Goal: Task Accomplishment & Management: Use online tool/utility

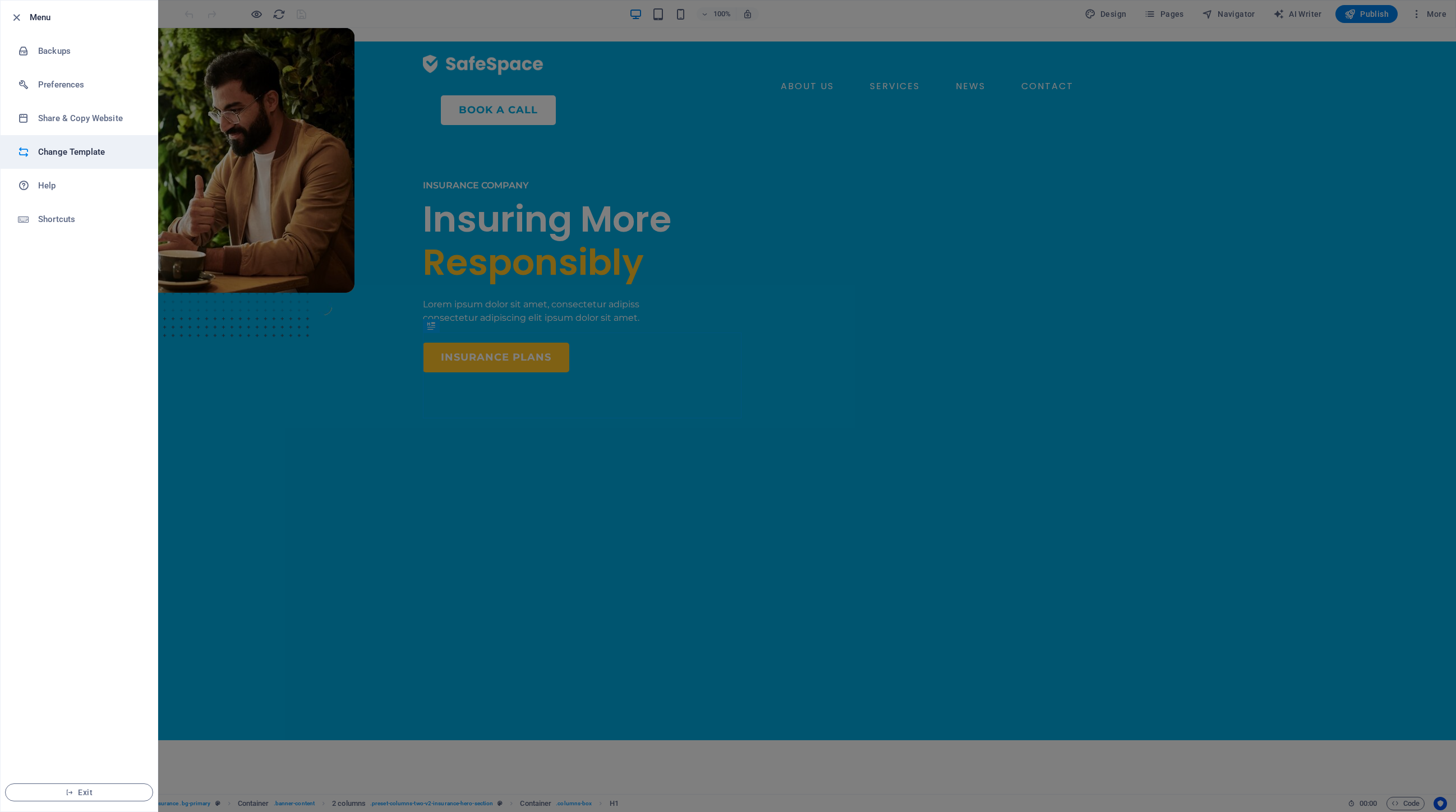
click at [98, 157] on h6 "Change Template" at bounding box center [90, 152] width 104 height 14
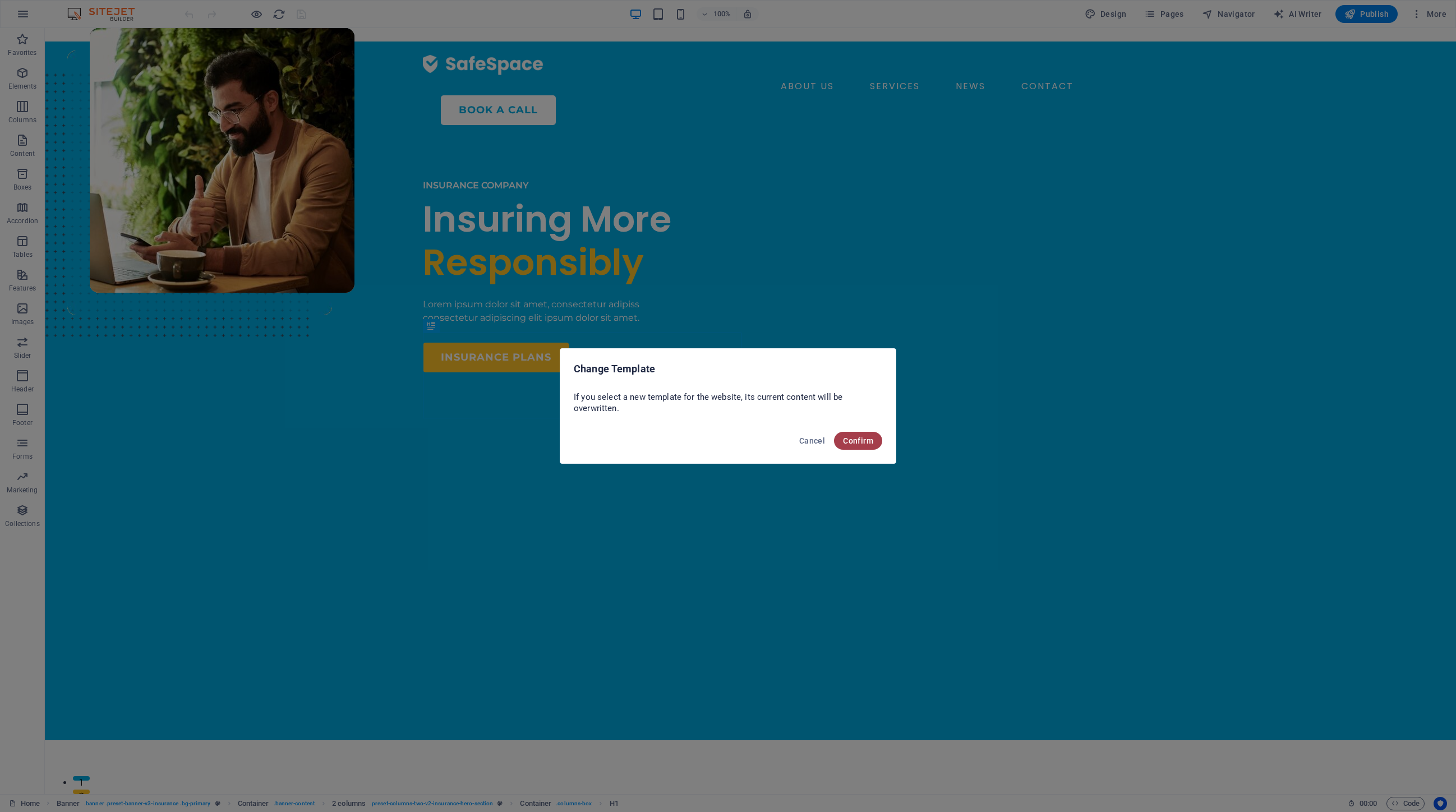
click at [0, 0] on button "Confirm" at bounding box center [0, 0] width 0 height 0
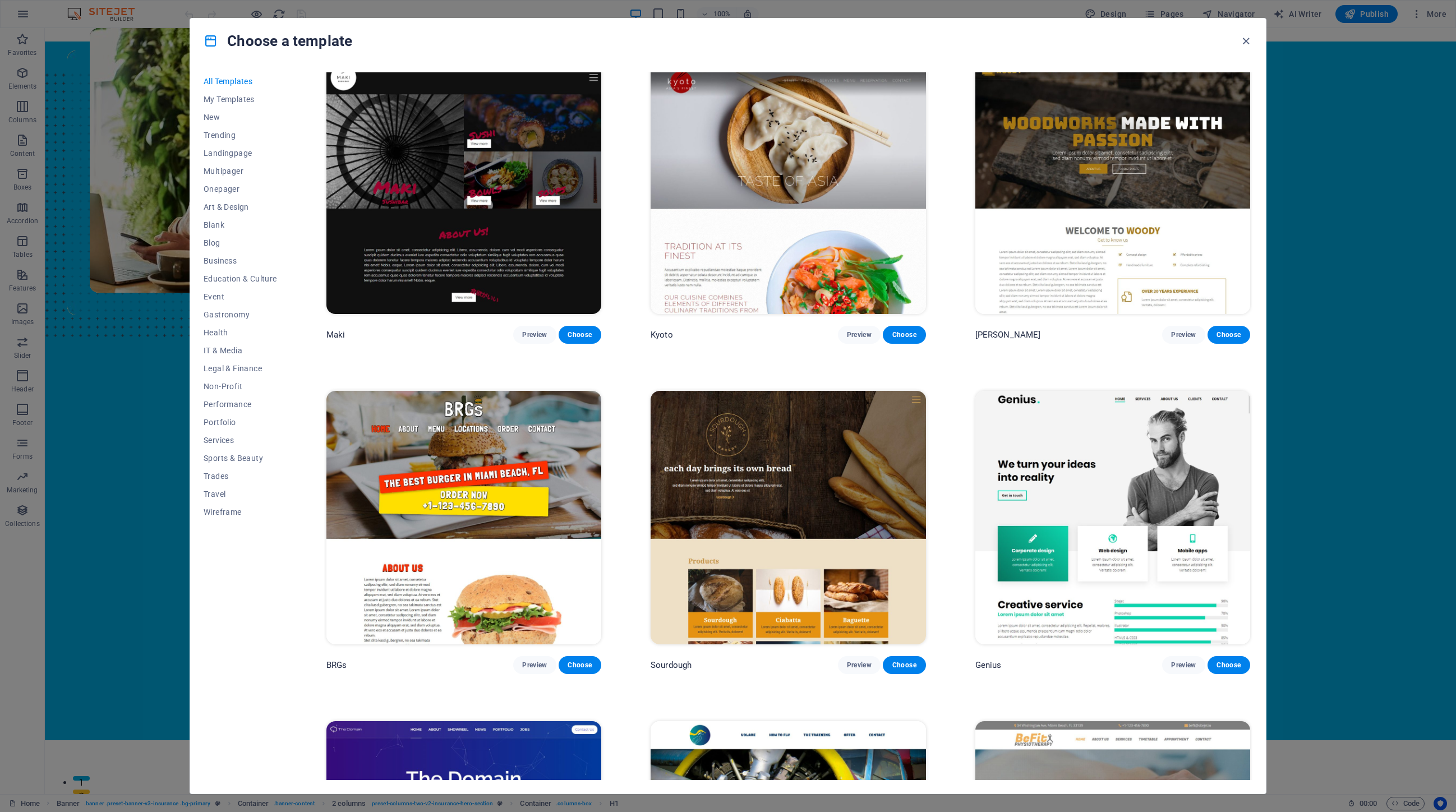
scroll to position [7290, 0]
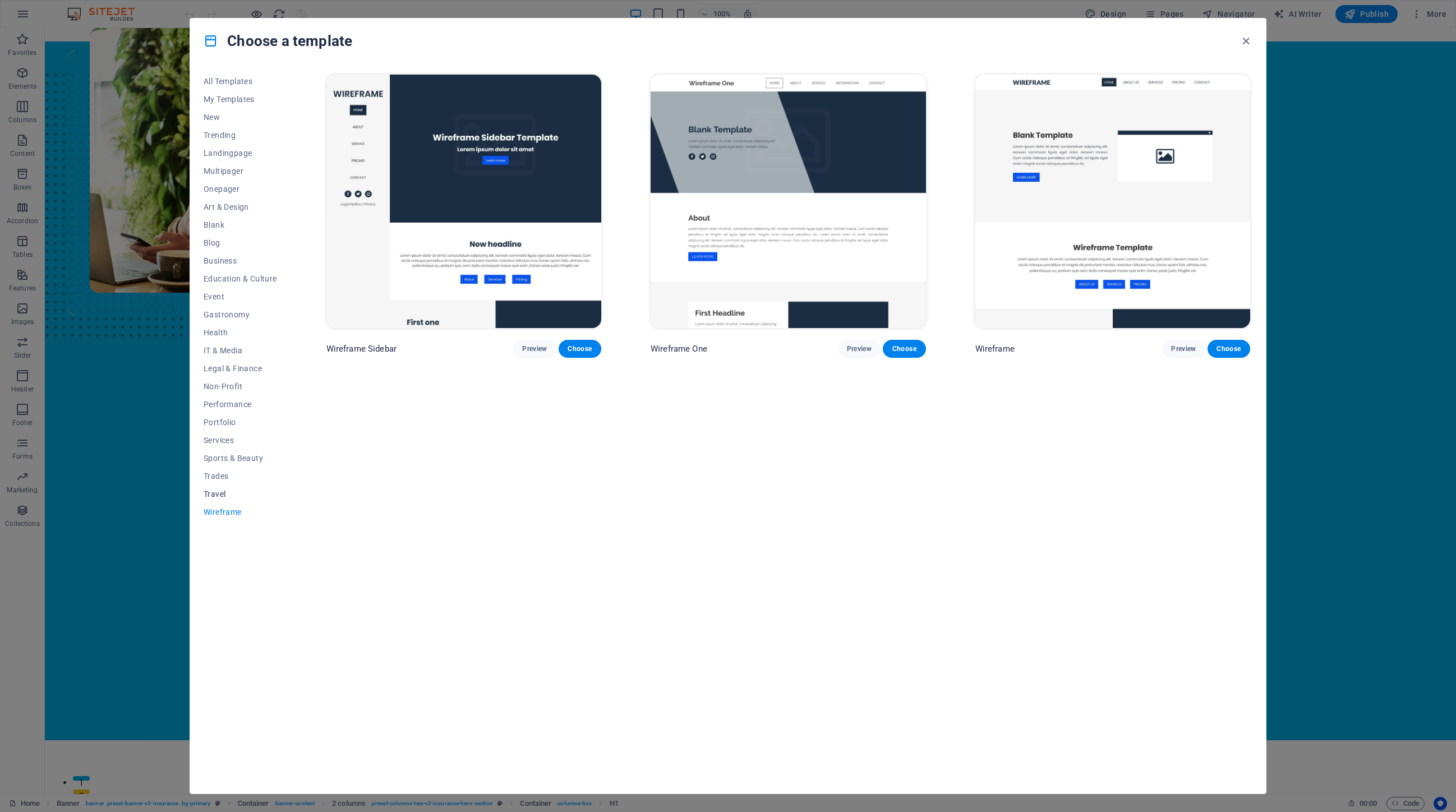
click at [226, 497] on span "Travel" at bounding box center [240, 494] width 73 height 9
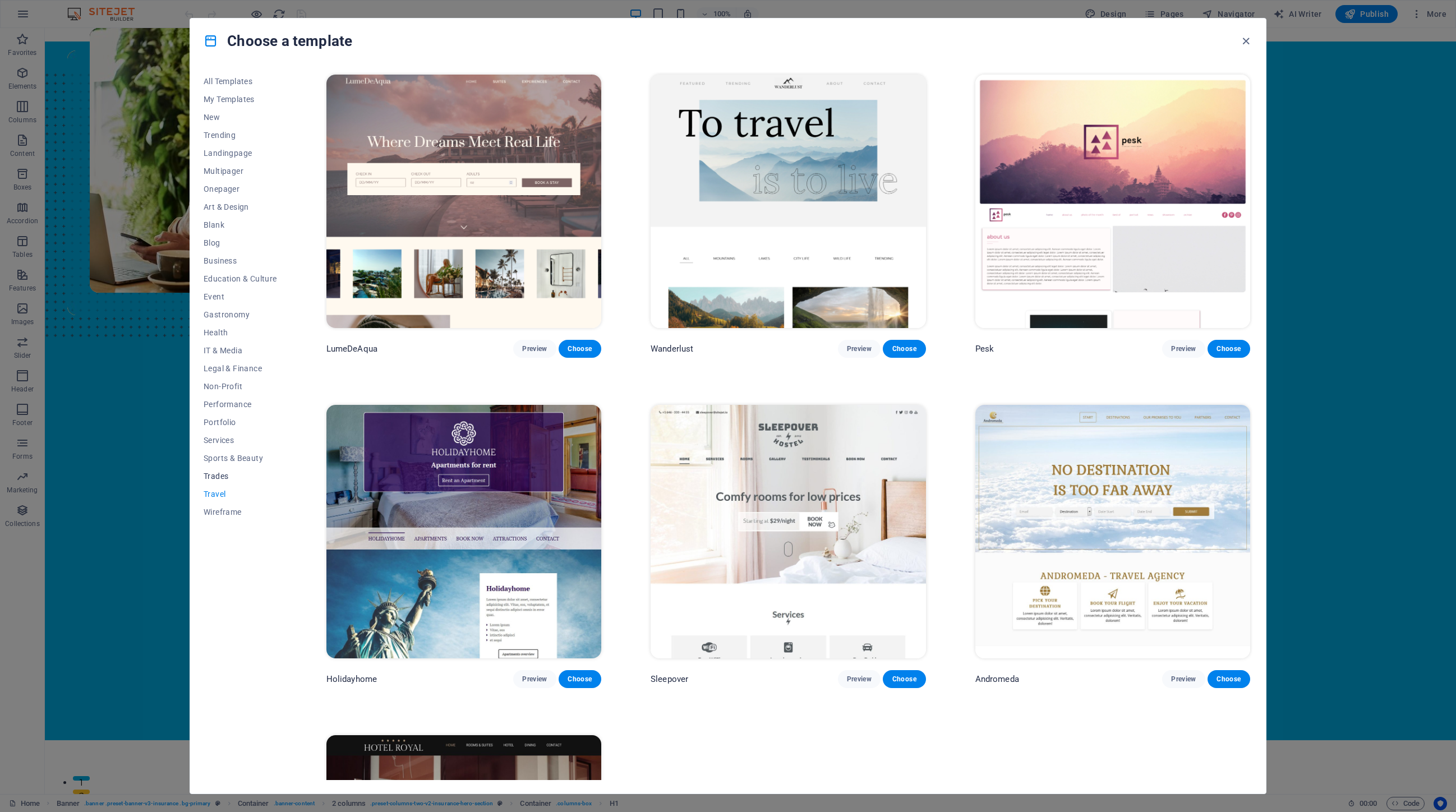
click at [0, 0] on span "Trades" at bounding box center [0, 0] width 0 height 0
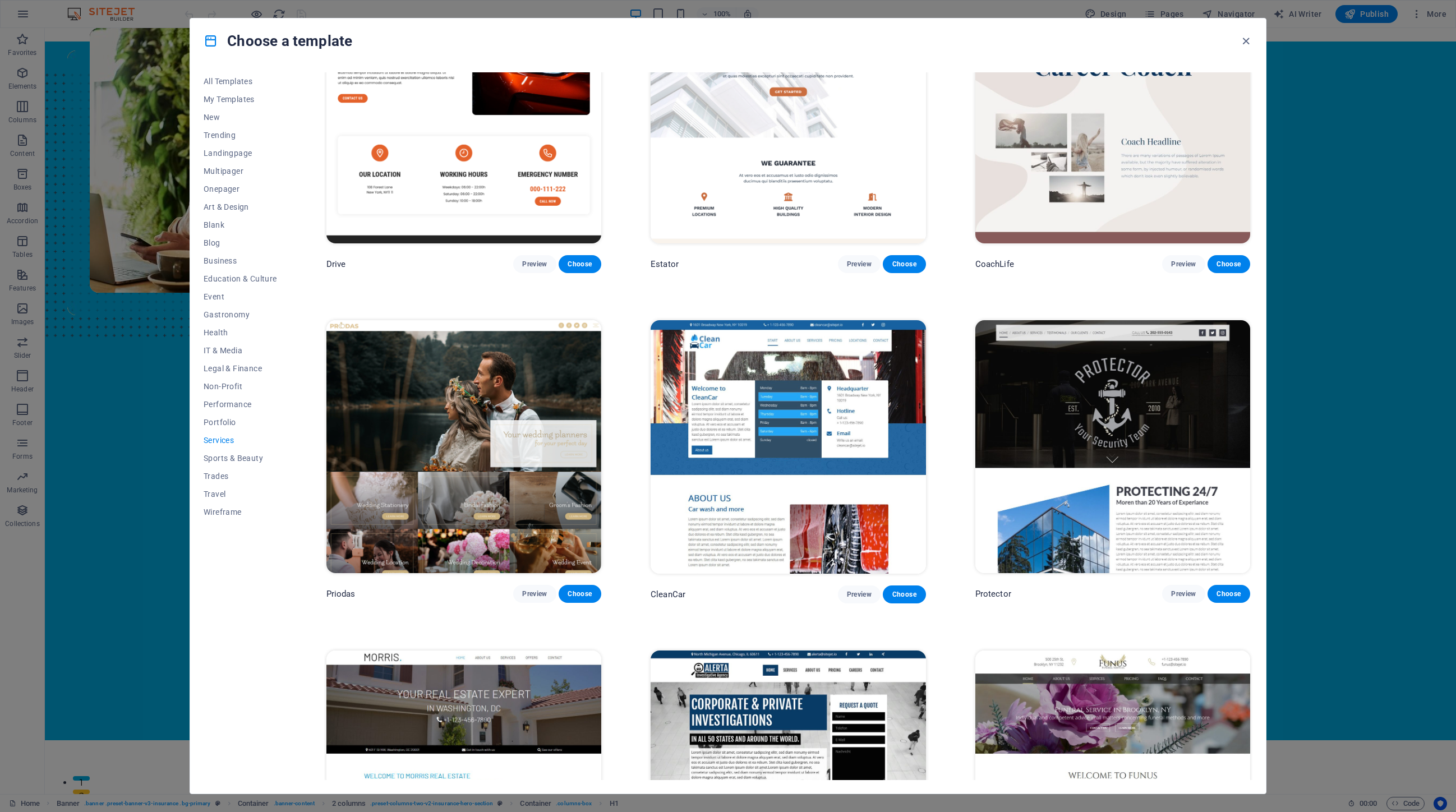
scroll to position [735, 0]
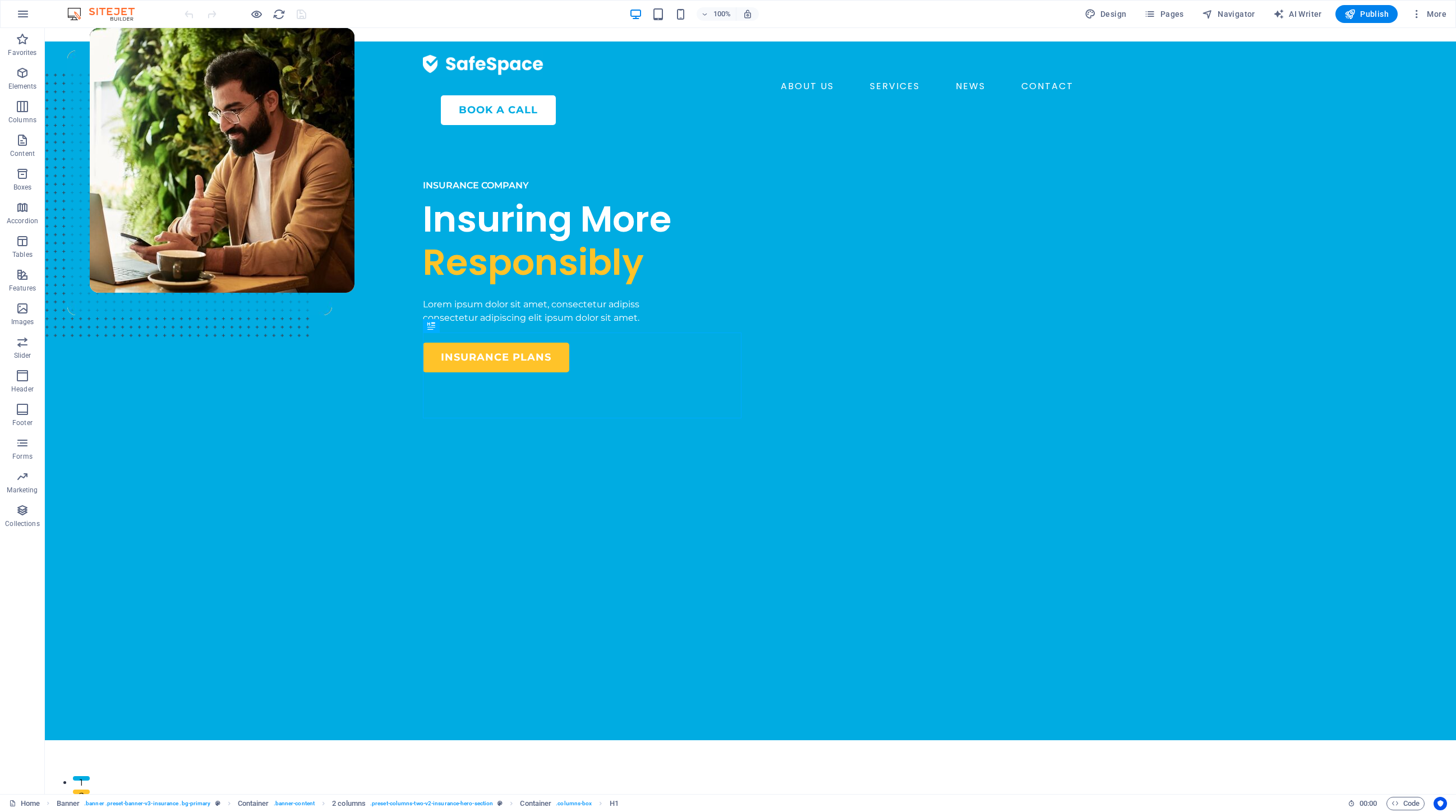
click at [88, 16] on img at bounding box center [106, 14] width 84 height 14
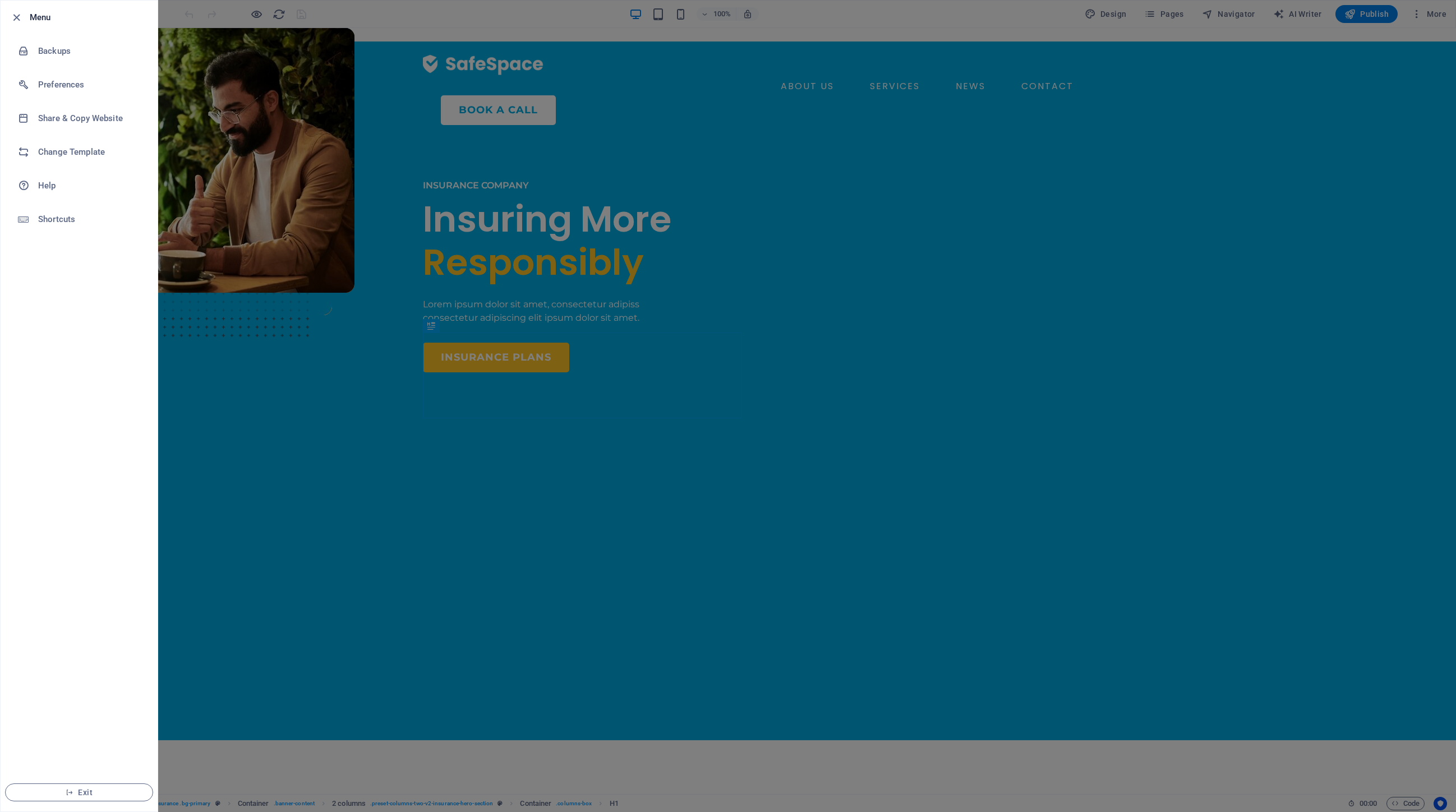
click at [28, 19] on div at bounding box center [20, 18] width 20 height 14
